Goal: Task Accomplishment & Management: Manage account settings

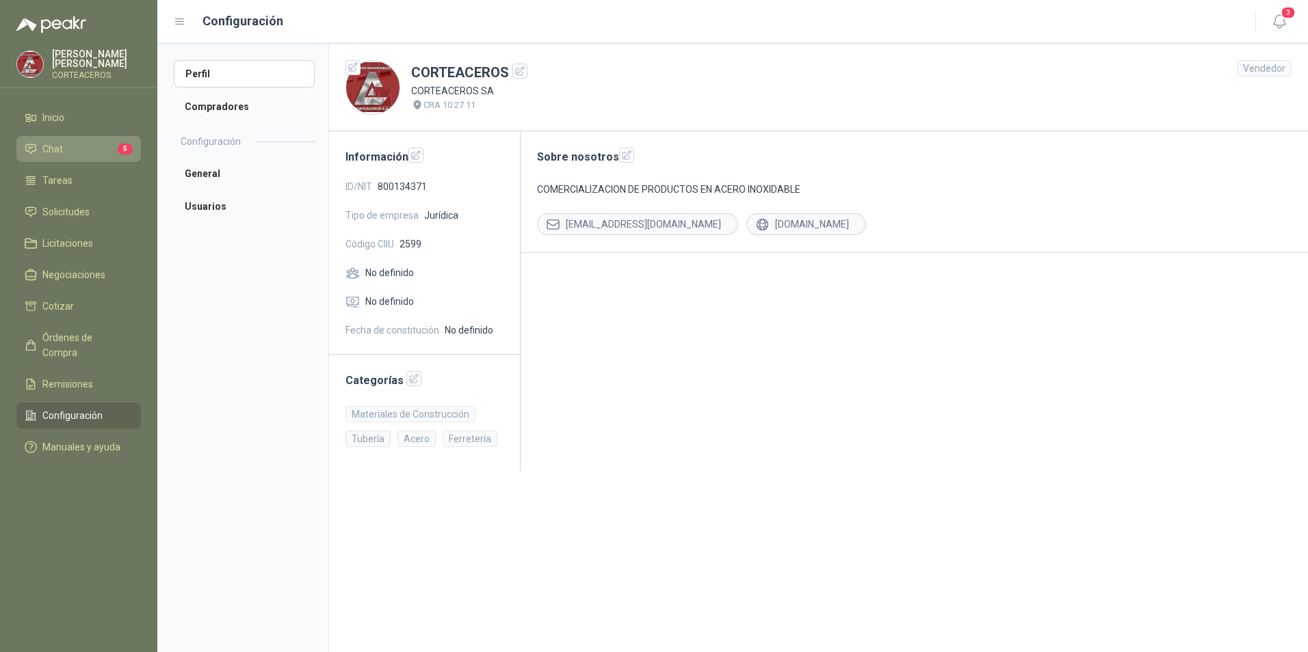
click at [66, 148] on li "Chat 5" at bounding box center [79, 149] width 108 height 15
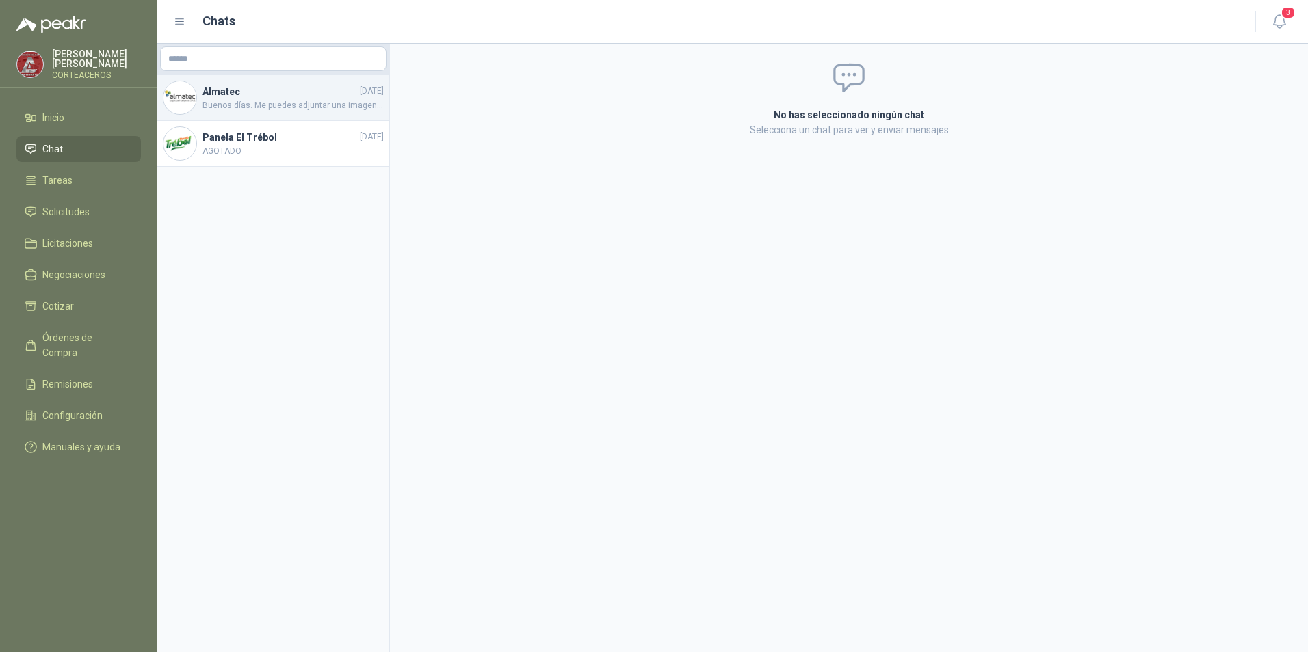
click at [310, 100] on span "Buenos días. Me puedes adjuntar una imagen o la ficha tecnica de la lamina porfa" at bounding box center [292, 105] width 181 height 13
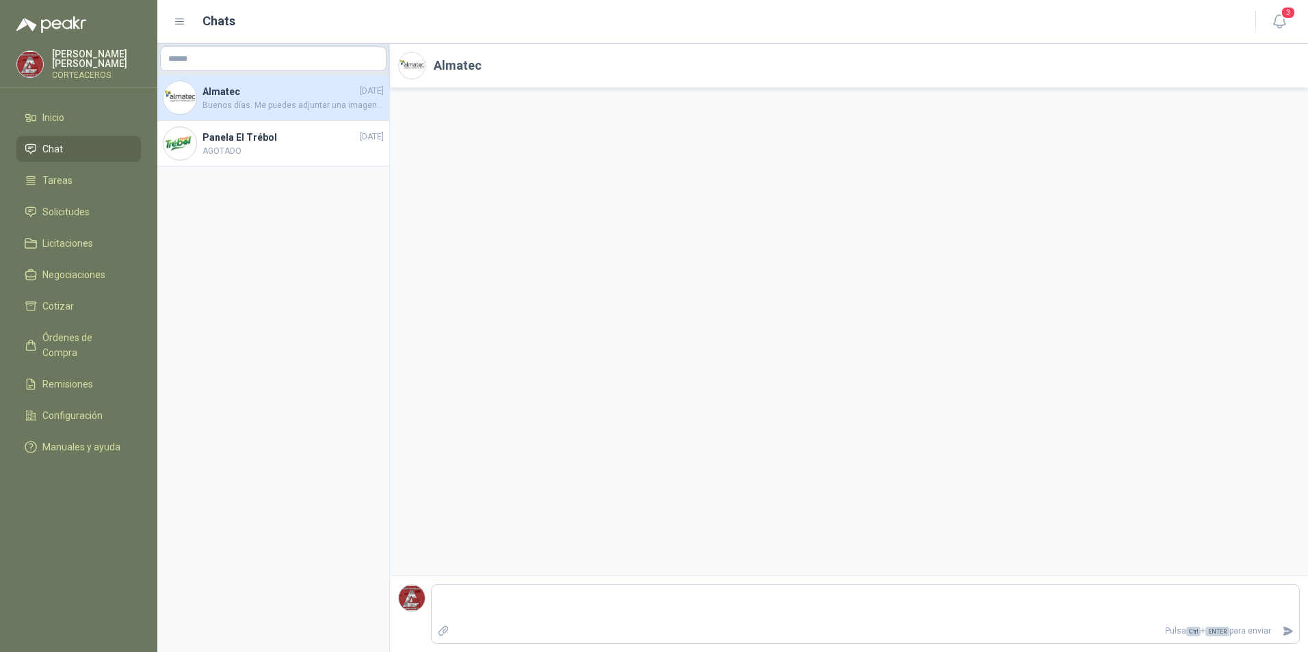
click at [246, 105] on span "Buenos días. Me puedes adjuntar una imagen o la ficha tecnica de la lamina porfa" at bounding box center [292, 105] width 181 height 13
click at [212, 142] on h4 "Panela El Trébol" at bounding box center [279, 137] width 155 height 15
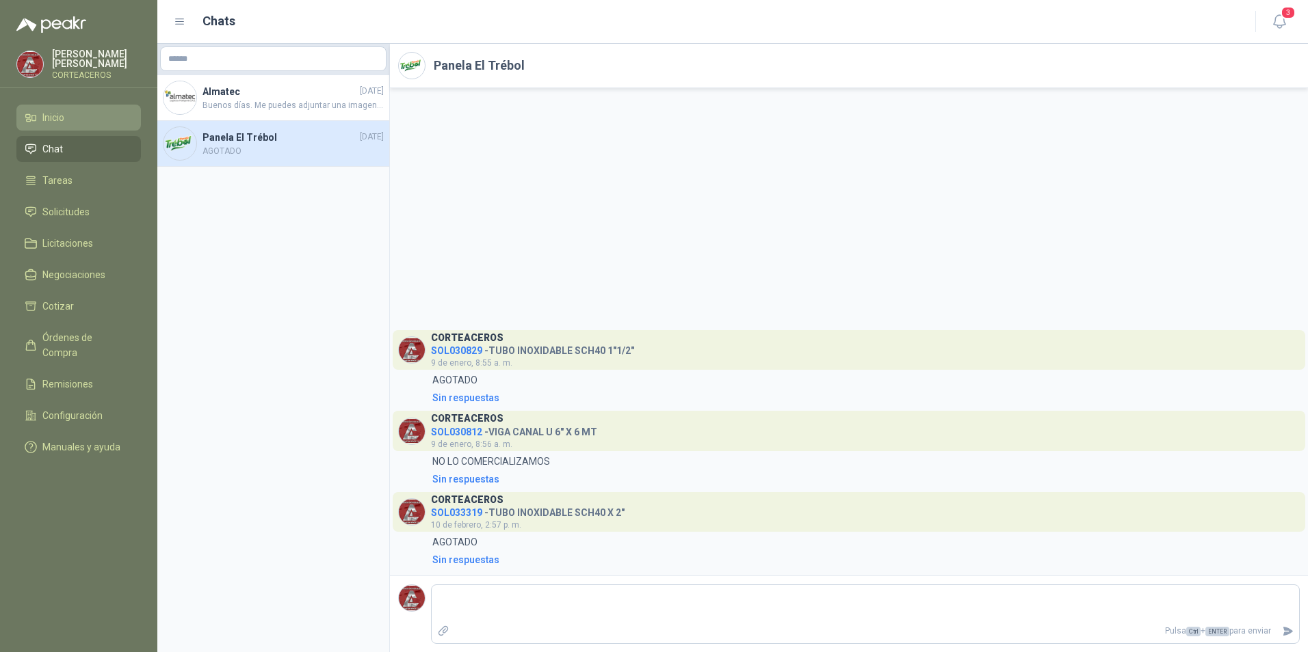
click at [58, 118] on span "Inicio" at bounding box center [53, 117] width 22 height 15
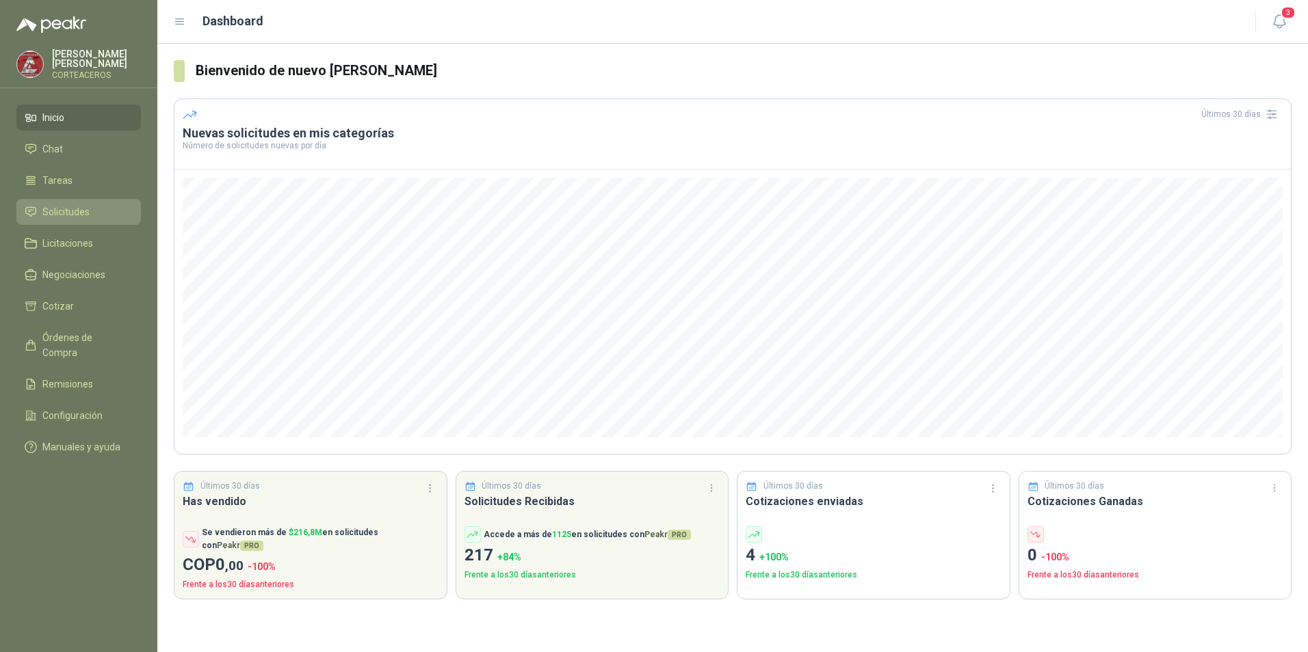
click at [77, 214] on span "Solicitudes" at bounding box center [65, 211] width 47 height 15
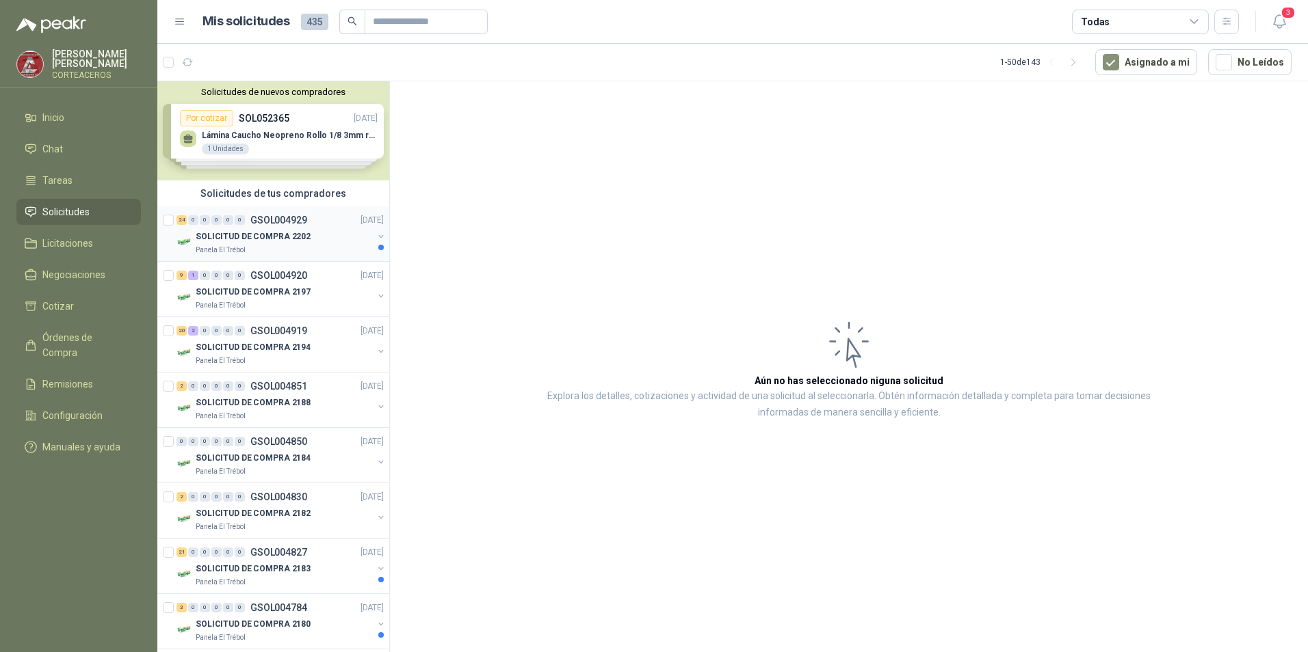
click at [289, 240] on p "SOLICITUD DE COMPRA 2202" at bounding box center [253, 236] width 115 height 13
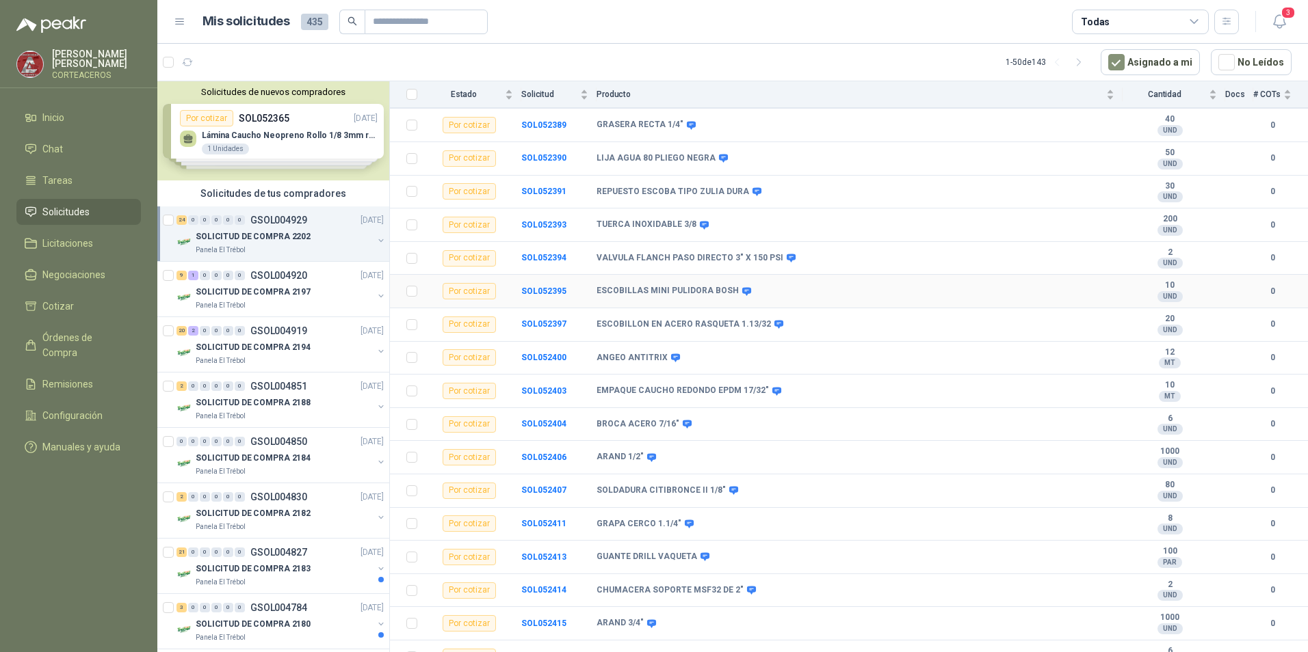
scroll to position [405, 0]
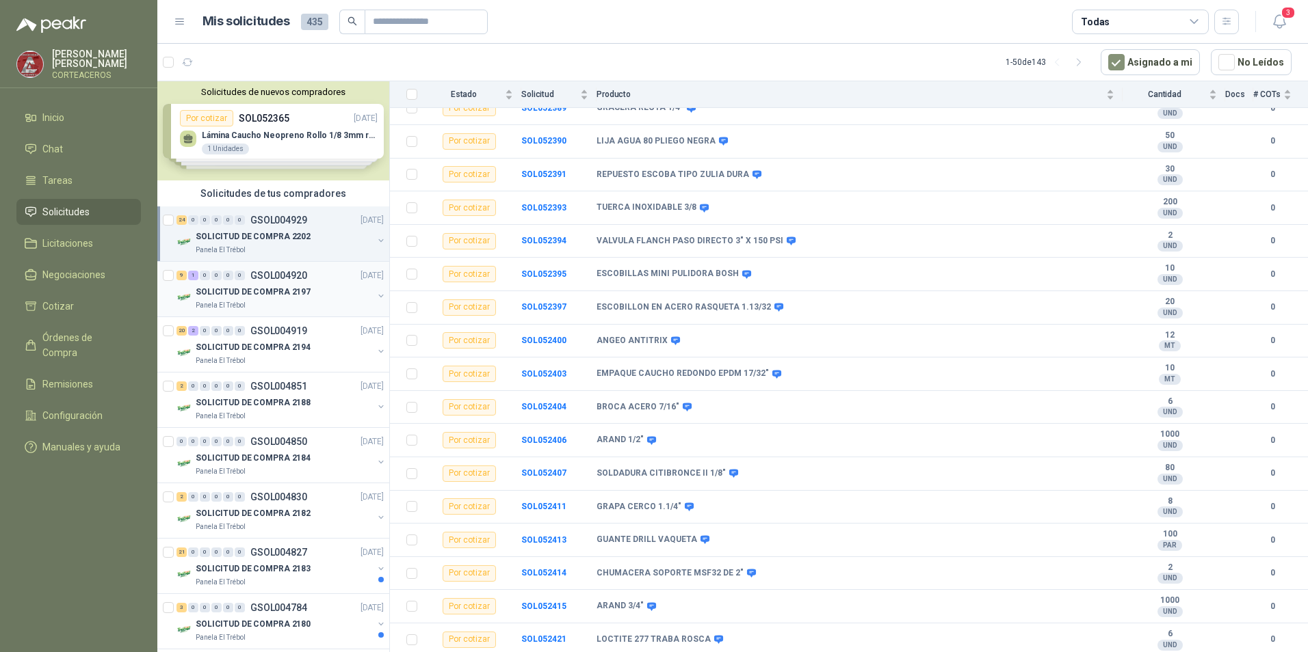
click at [245, 288] on p "SOLICITUD DE COMPRA 2197" at bounding box center [253, 292] width 115 height 13
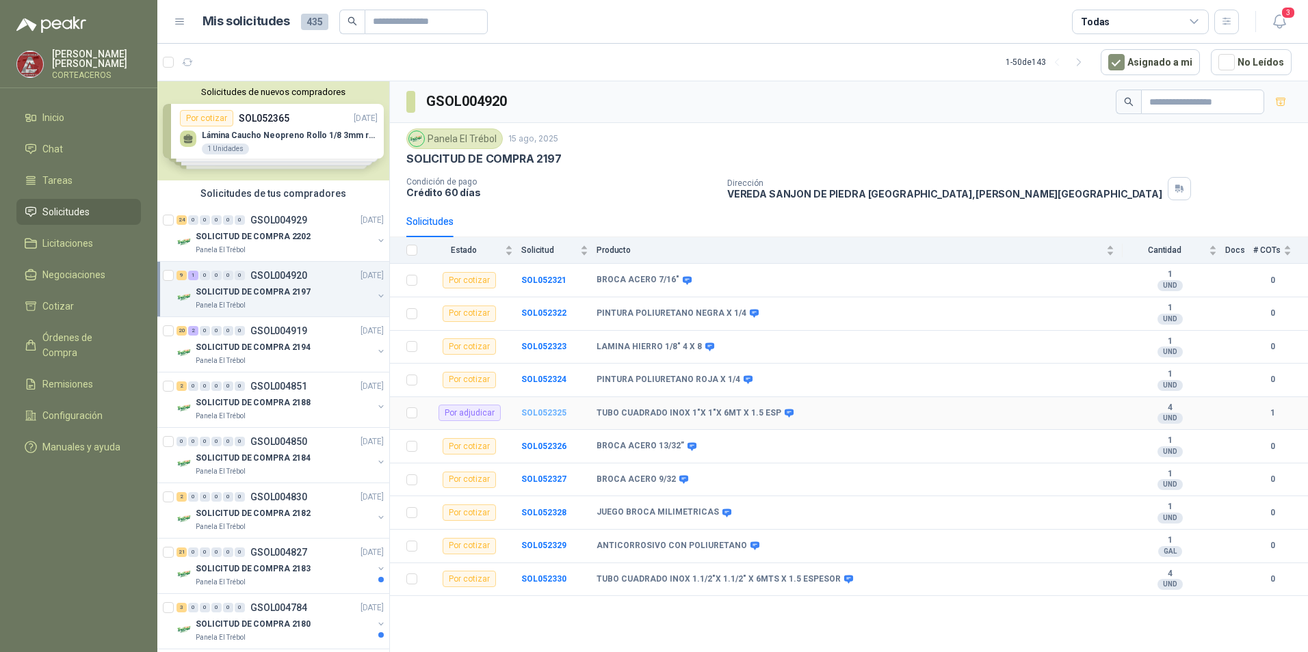
click at [551, 411] on b "SOL052325" at bounding box center [543, 413] width 45 height 10
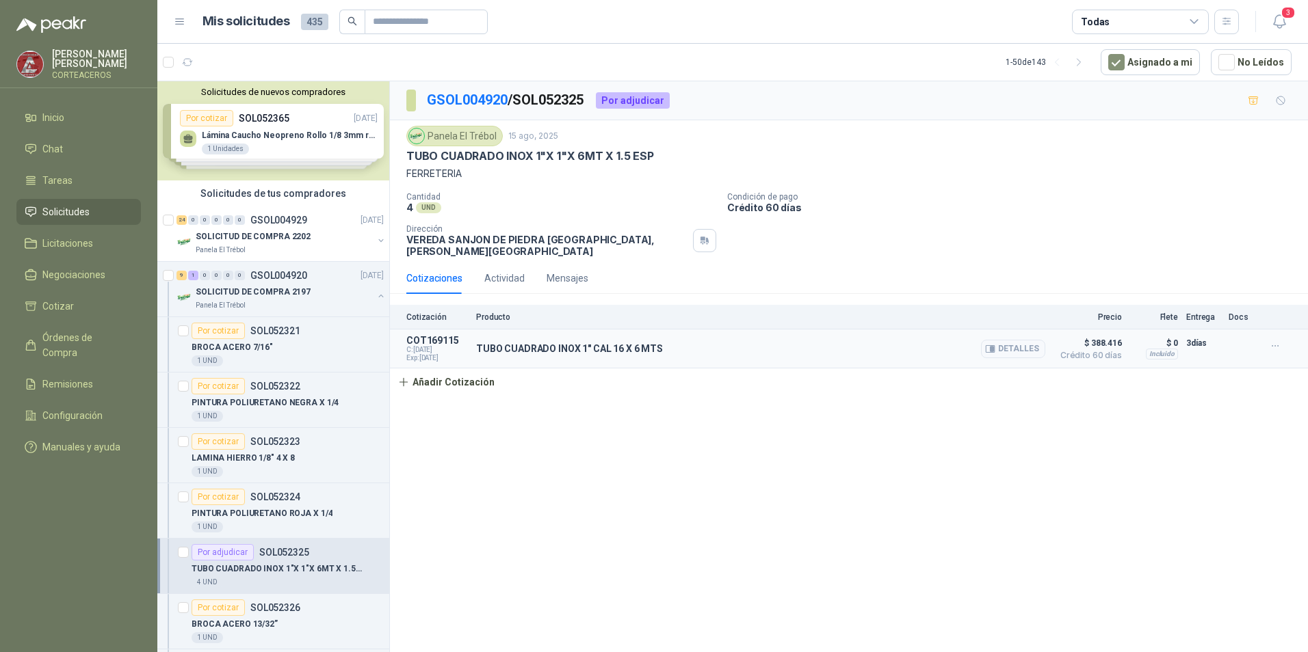
click at [527, 343] on p "TUBO CUADRADO INOX 1" CAL 16 X 6 MTS" at bounding box center [569, 348] width 187 height 11
click at [1099, 336] on span "$ 388.416" at bounding box center [1087, 343] width 68 height 16
click at [438, 346] on span "C: [DATE]" at bounding box center [437, 350] width 62 height 8
click at [515, 343] on p "TUBO CUADRADO INOX 1" CAL 16 X 6 MTS" at bounding box center [569, 348] width 187 height 11
click at [1006, 343] on button "Detalles" at bounding box center [1013, 349] width 64 height 18
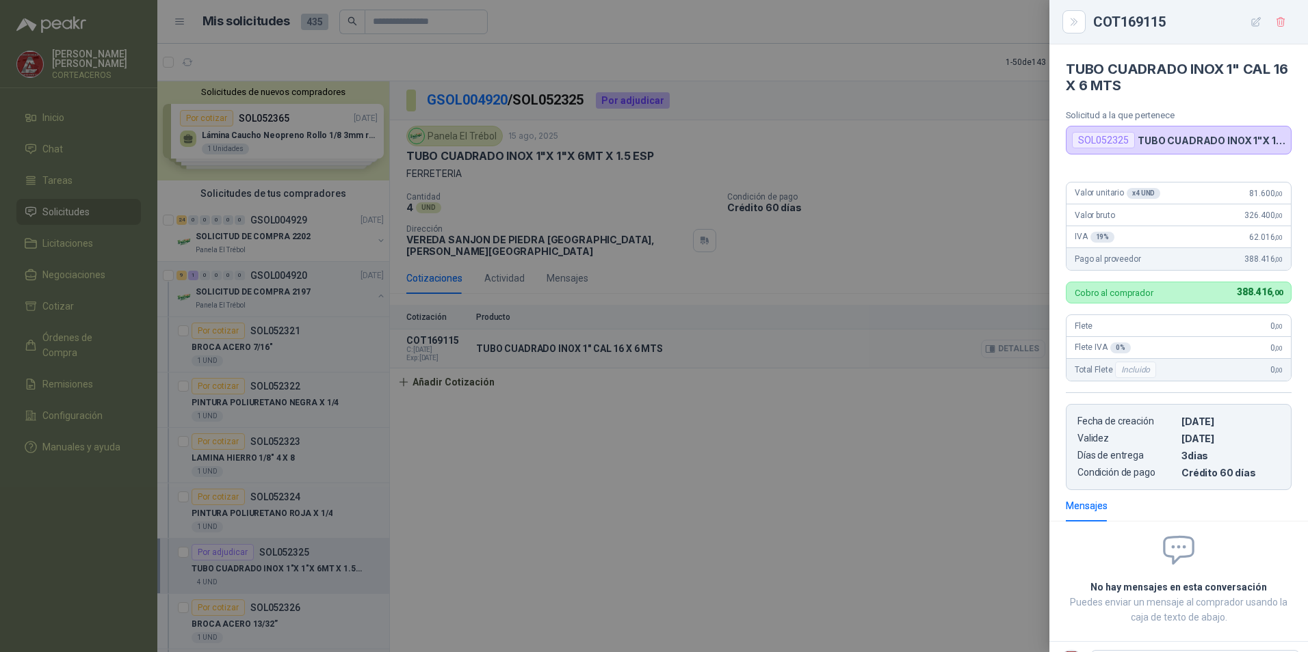
scroll to position [58, 0]
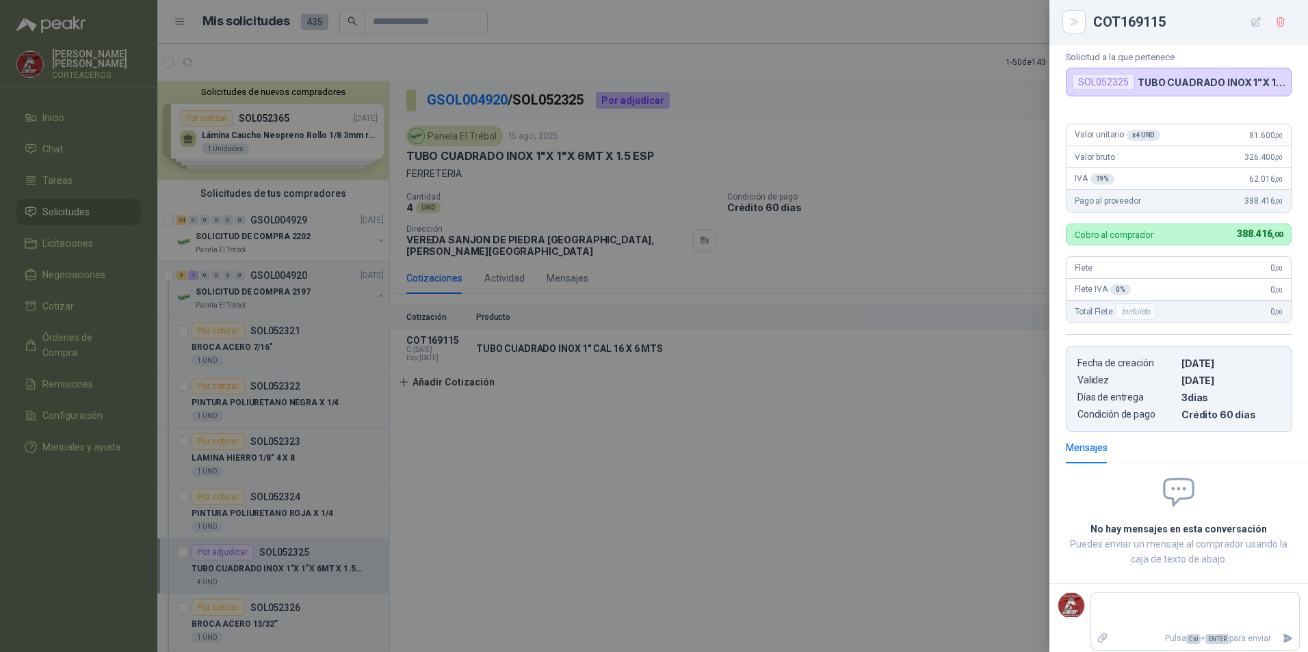
click at [1185, 110] on div "TUBO CUADRADO INOX 1" CAL 16 X 6 MTS Solicitud a la que pertenece SOL052325 TUB…" at bounding box center [1178, 348] width 258 height 608
